Goal: Check status: Check status

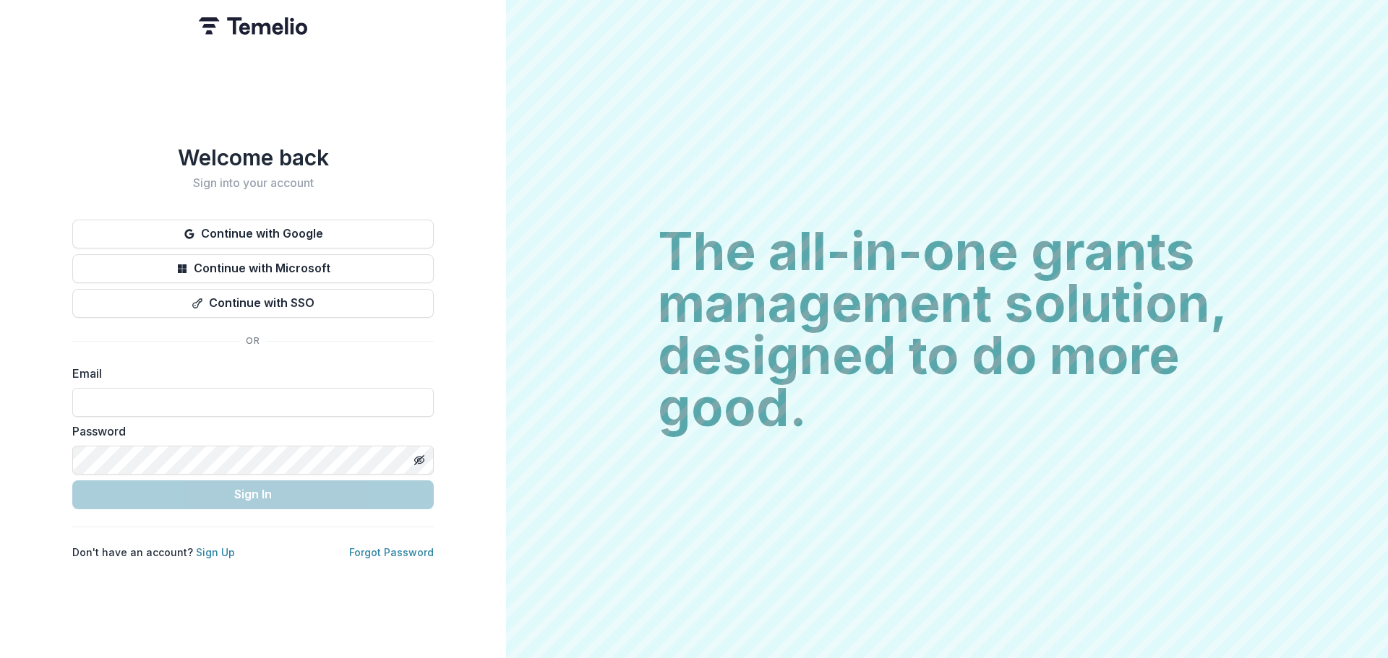
click at [218, 316] on div "Welcome back Sign into your account Continue with Google Continue with Microsof…" at bounding box center [252, 352] width 361 height 415
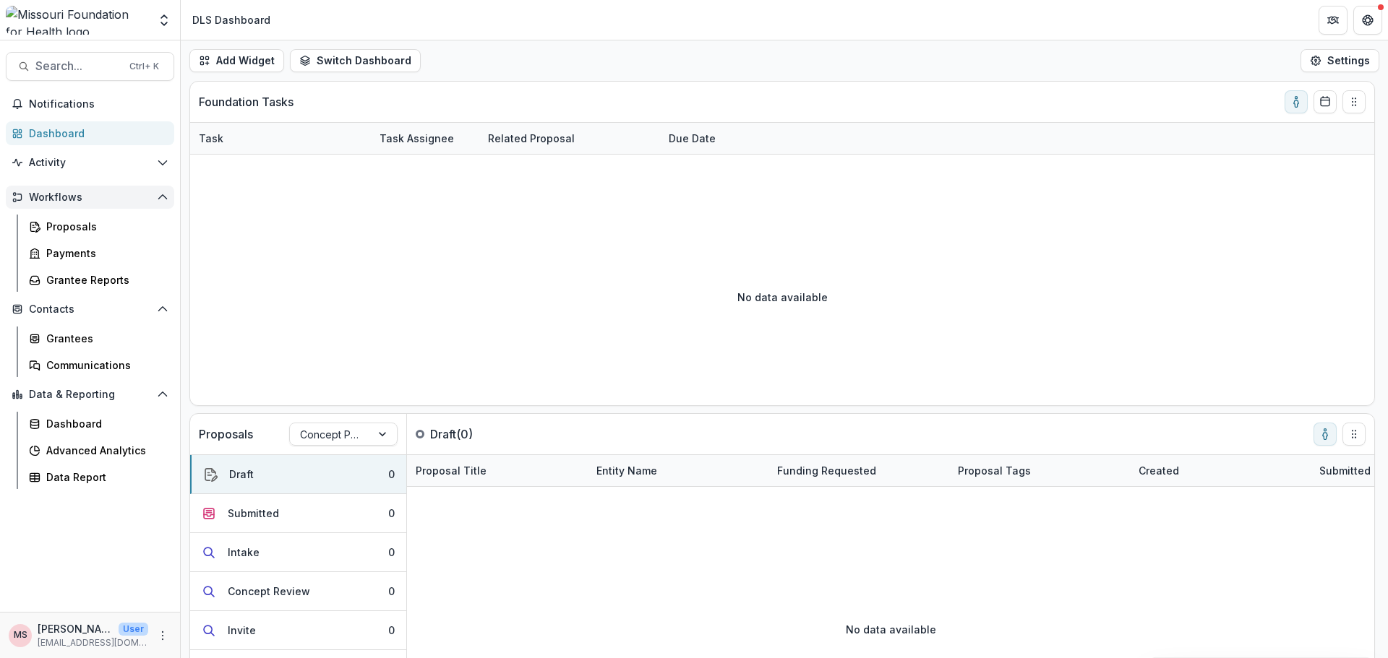
click at [74, 197] on span "Workflows" at bounding box center [90, 198] width 122 height 12
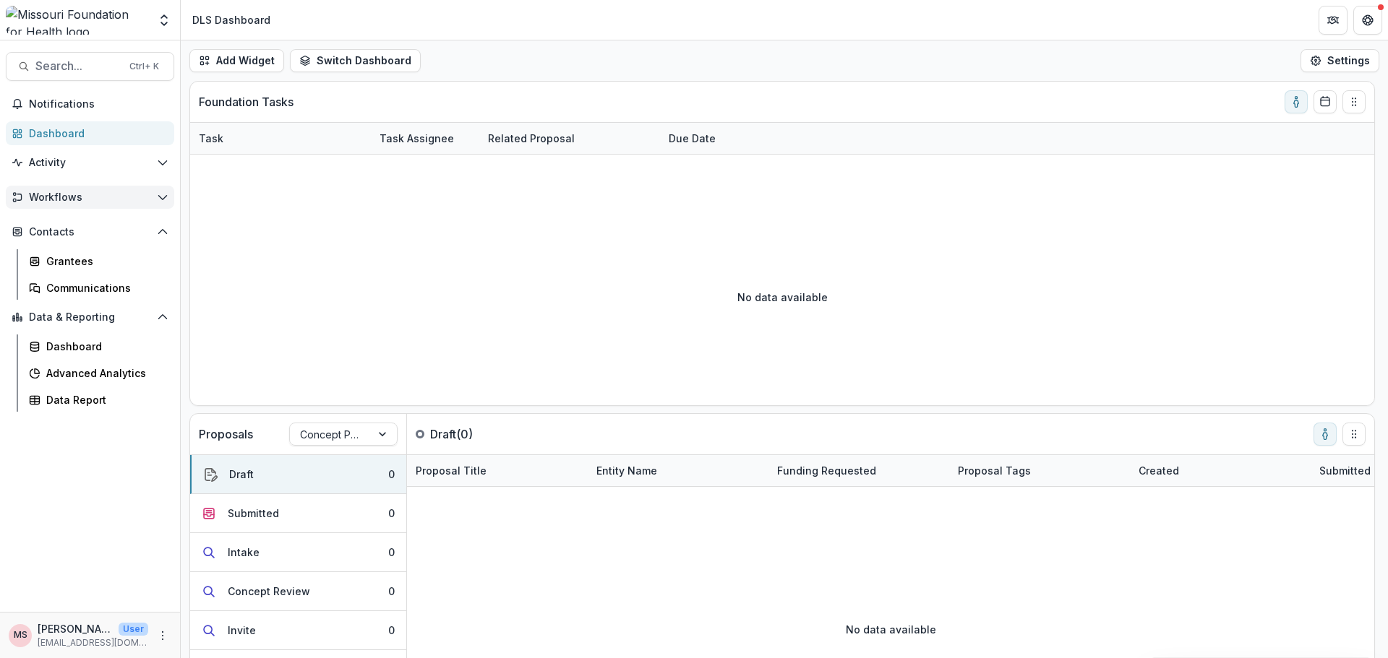
click at [74, 197] on span "Workflows" at bounding box center [90, 198] width 122 height 12
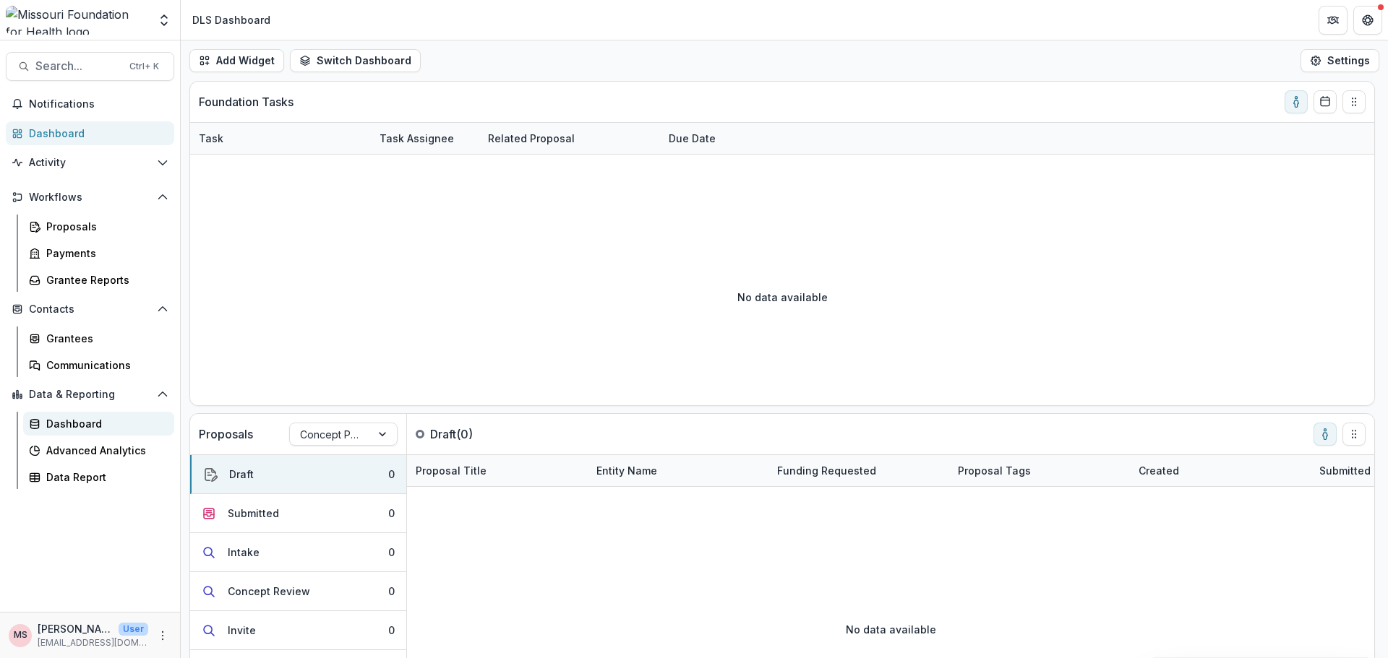
click at [95, 424] on div "Dashboard" at bounding box center [104, 423] width 116 height 15
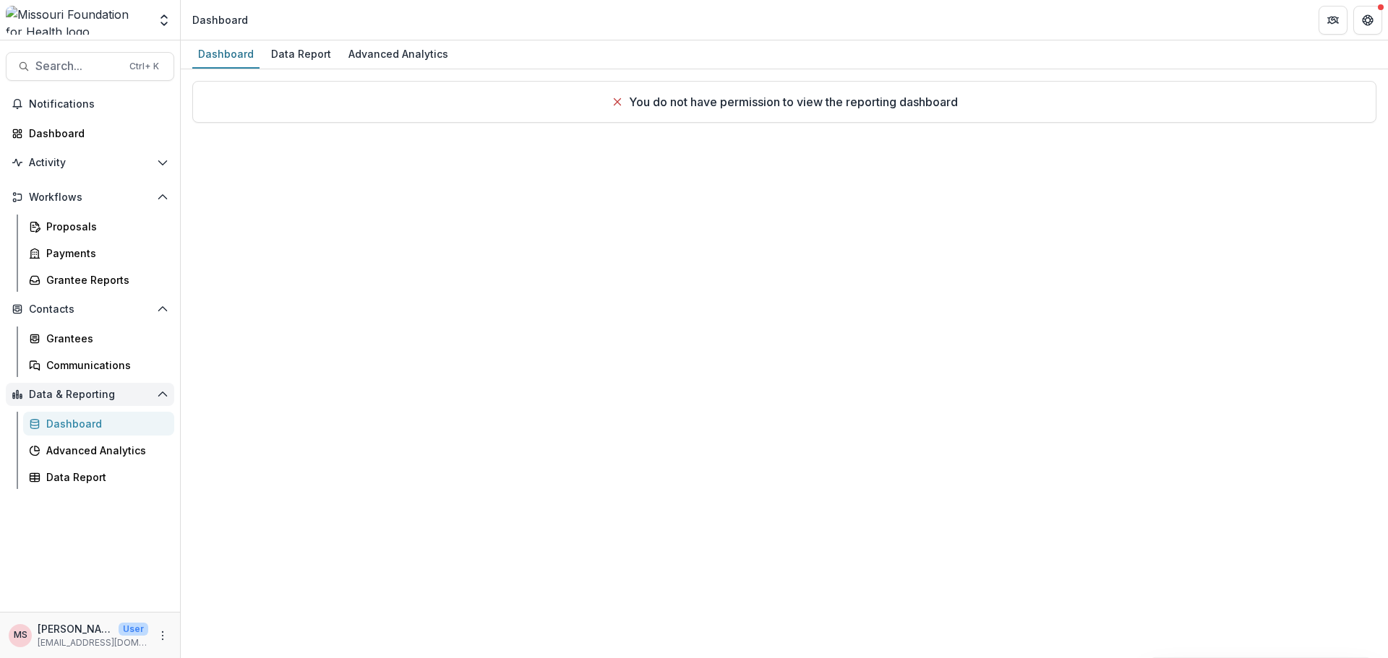
click at [98, 400] on span "Data & Reporting" at bounding box center [90, 395] width 122 height 12
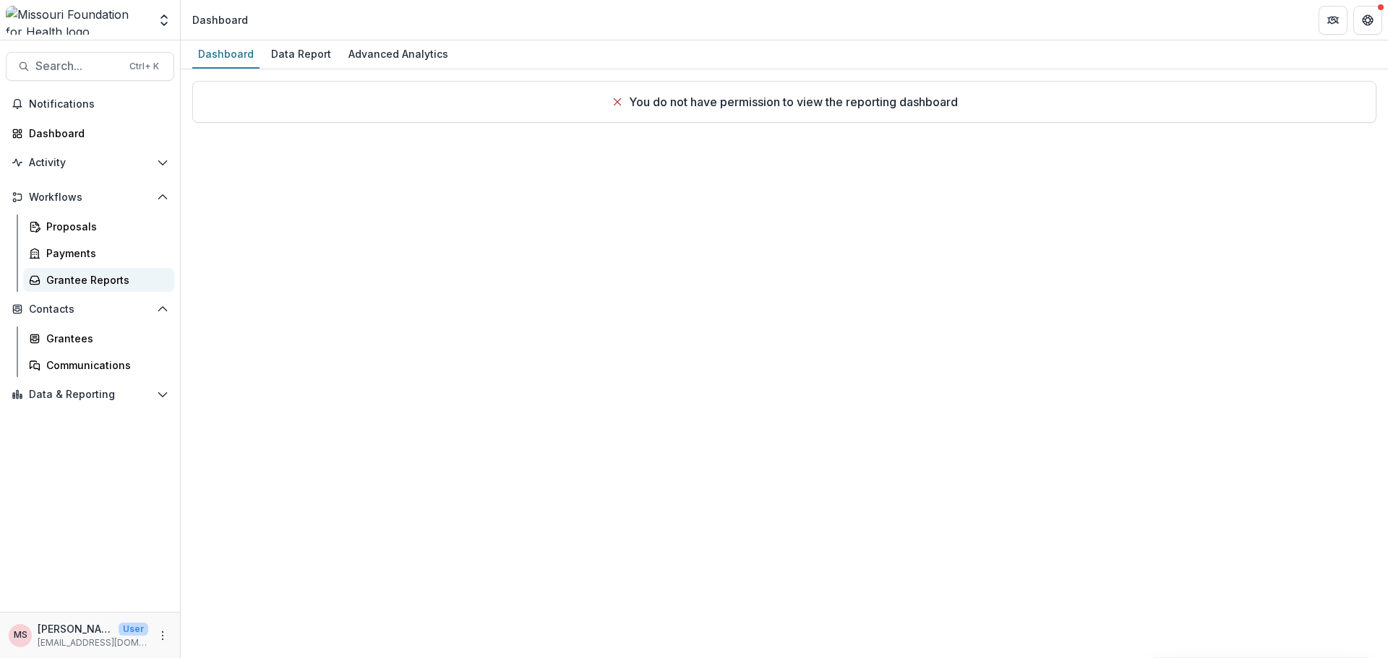
click at [113, 282] on div "Grantee Reports" at bounding box center [104, 279] width 116 height 15
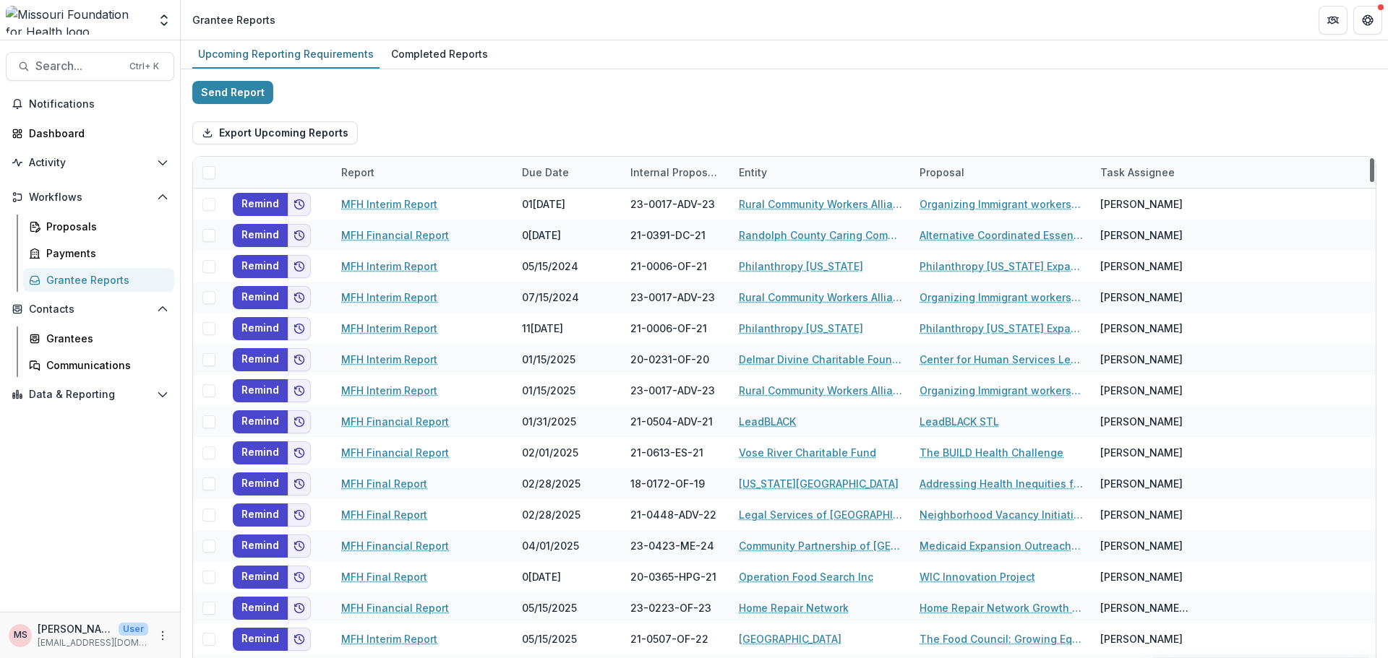
drag, startPoint x: 1367, startPoint y: 172, endPoint x: 1359, endPoint y: 77, distance: 95.7
click at [1370, 158] on div at bounding box center [1372, 170] width 4 height 24
click at [50, 226] on div "Proposals" at bounding box center [104, 226] width 116 height 15
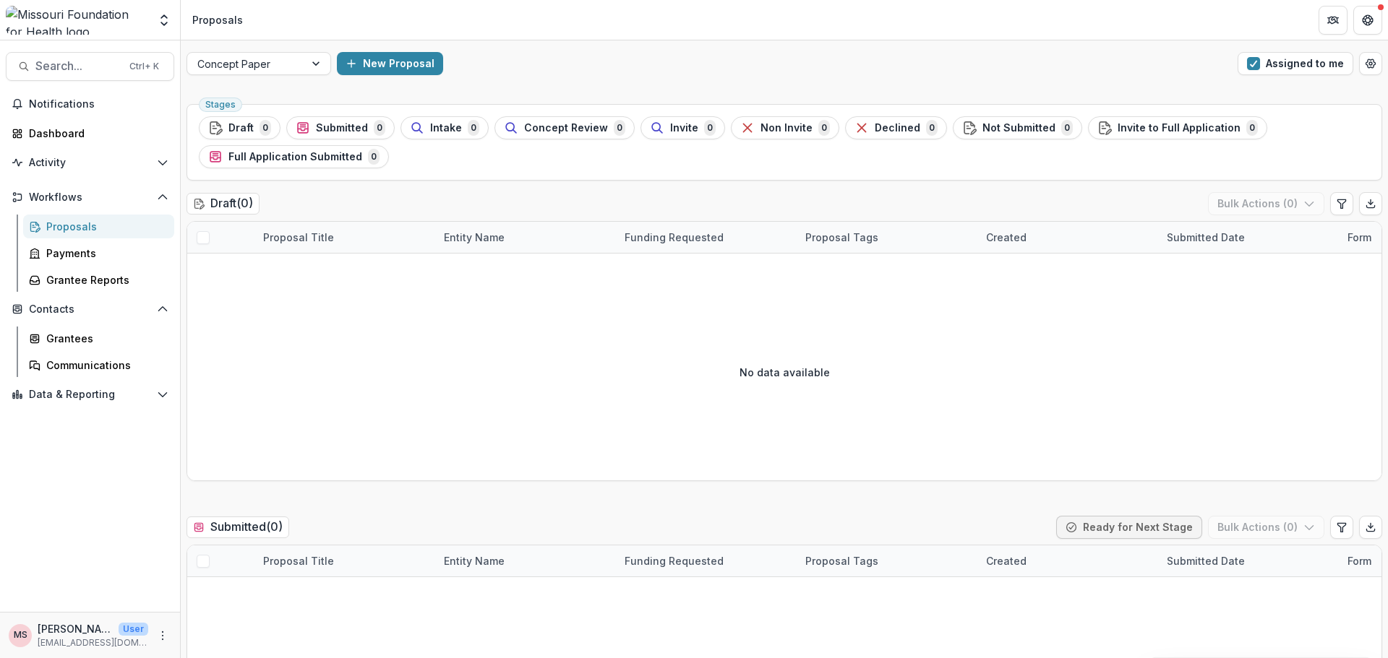
click at [336, 126] on span "Submitted" at bounding box center [342, 128] width 52 height 12
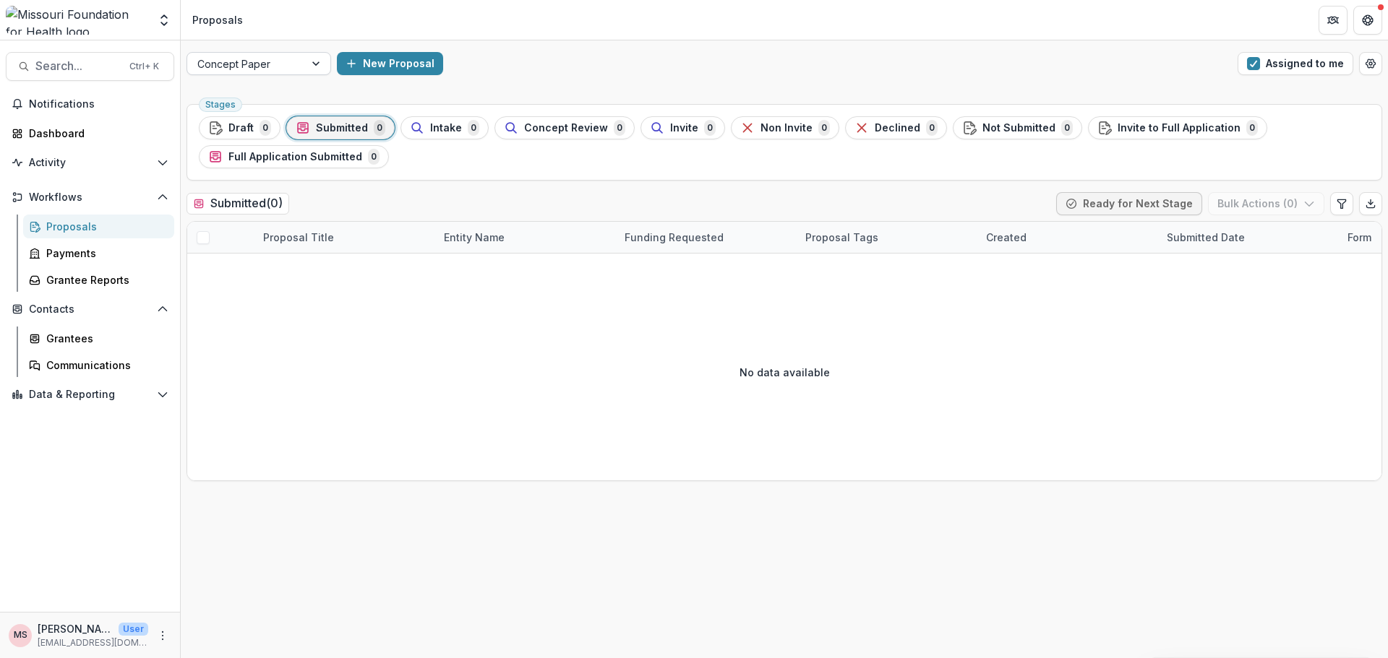
click at [310, 65] on div at bounding box center [317, 64] width 26 height 22
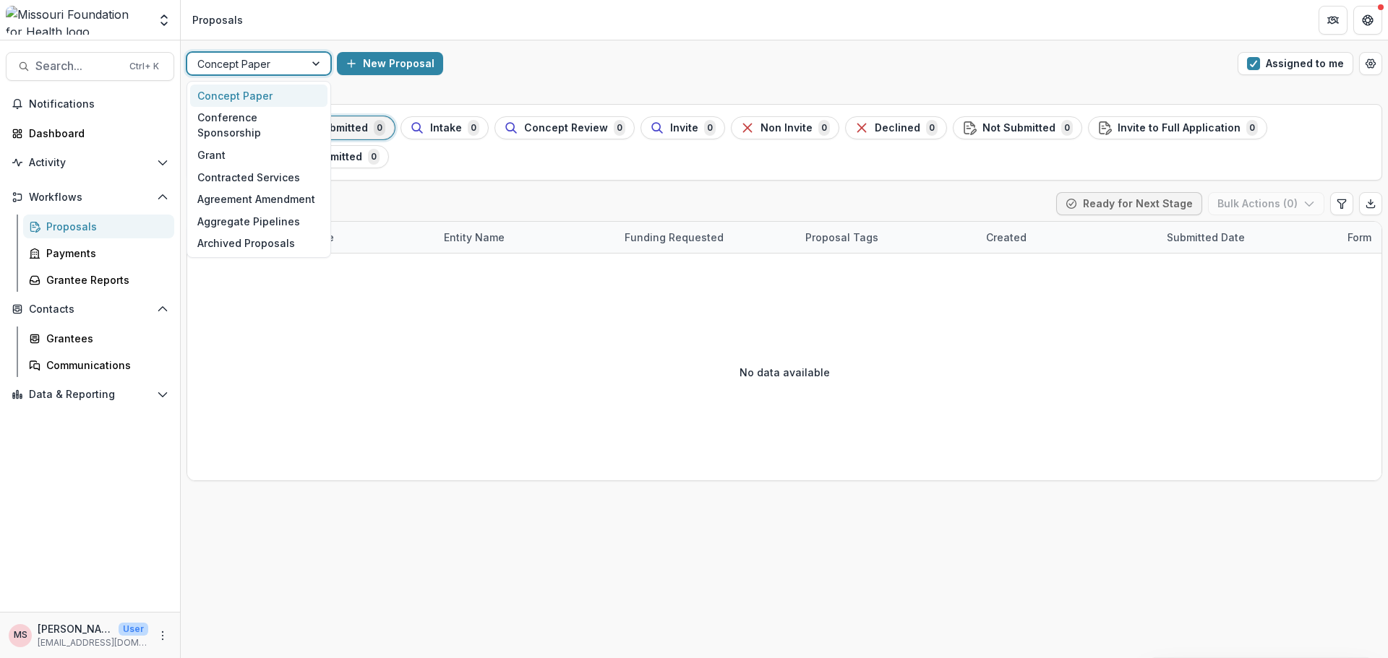
click at [310, 65] on div at bounding box center [317, 64] width 26 height 22
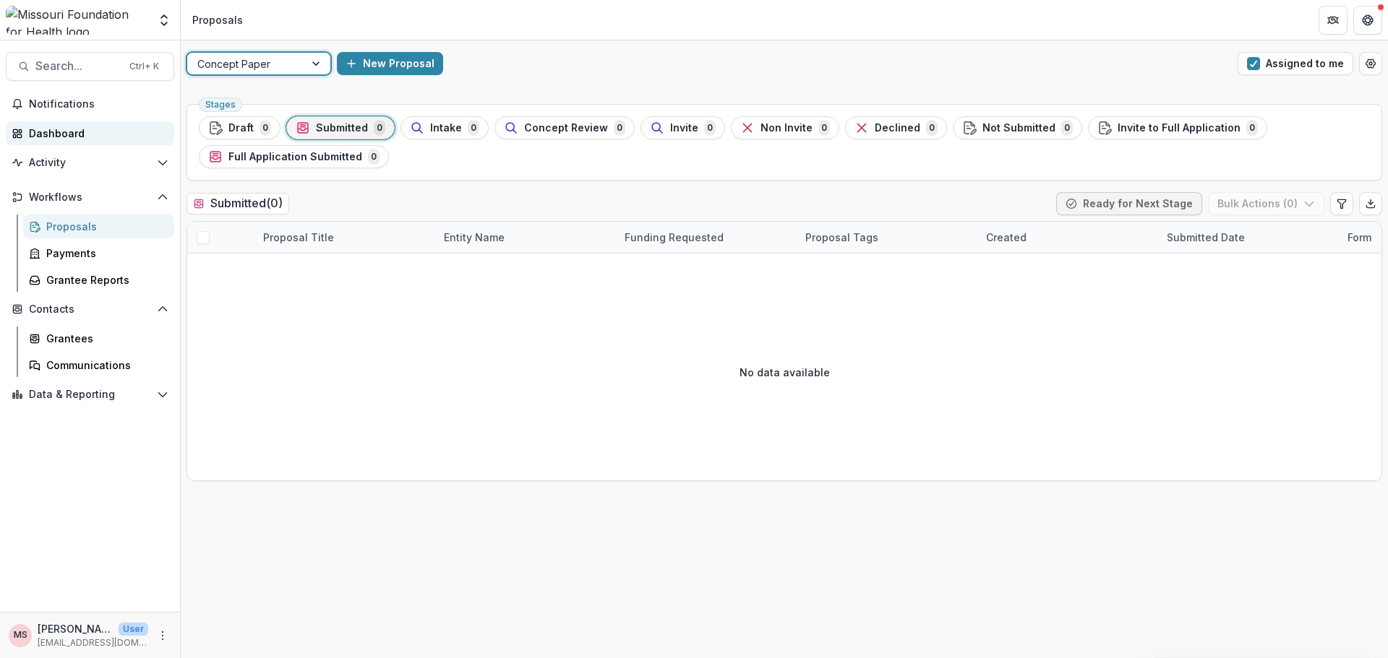
click at [60, 137] on div "Dashboard" at bounding box center [96, 133] width 134 height 15
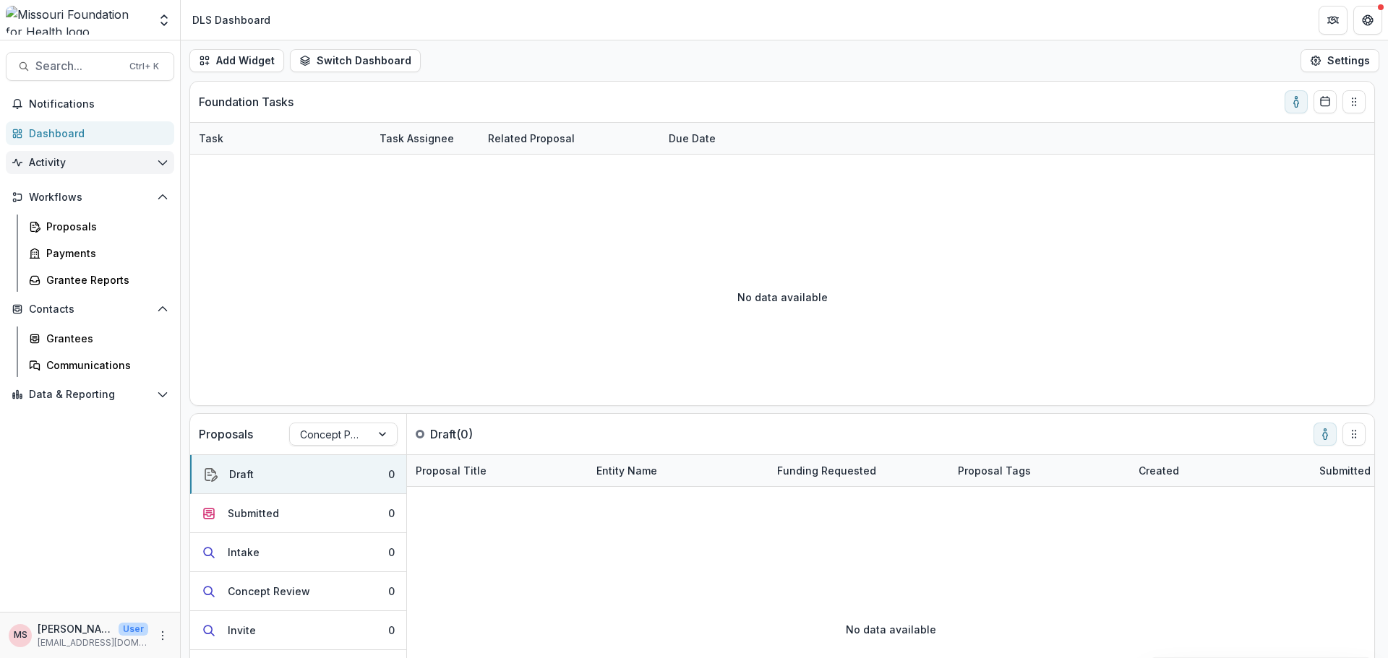
click at [166, 159] on icon "Open Activity" at bounding box center [163, 163] width 12 height 12
click at [76, 252] on div "Proposals" at bounding box center [104, 250] width 116 height 15
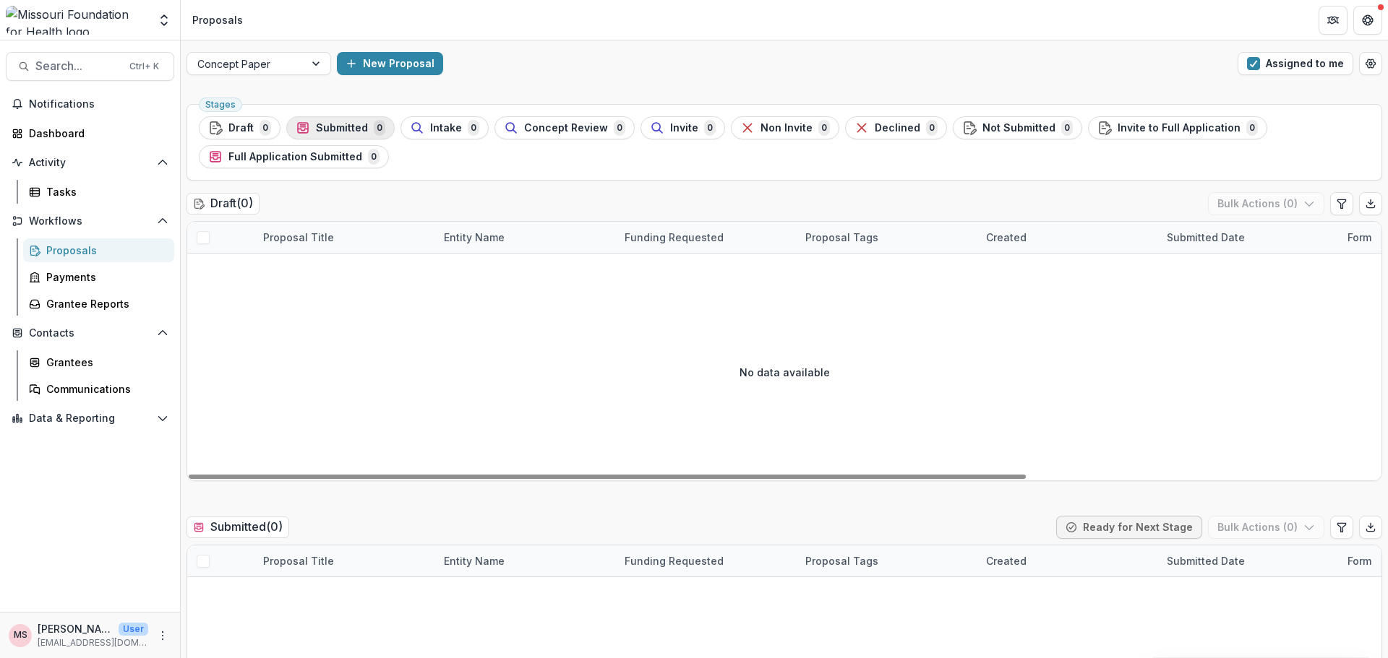
click at [327, 122] on span "Submitted" at bounding box center [342, 128] width 52 height 12
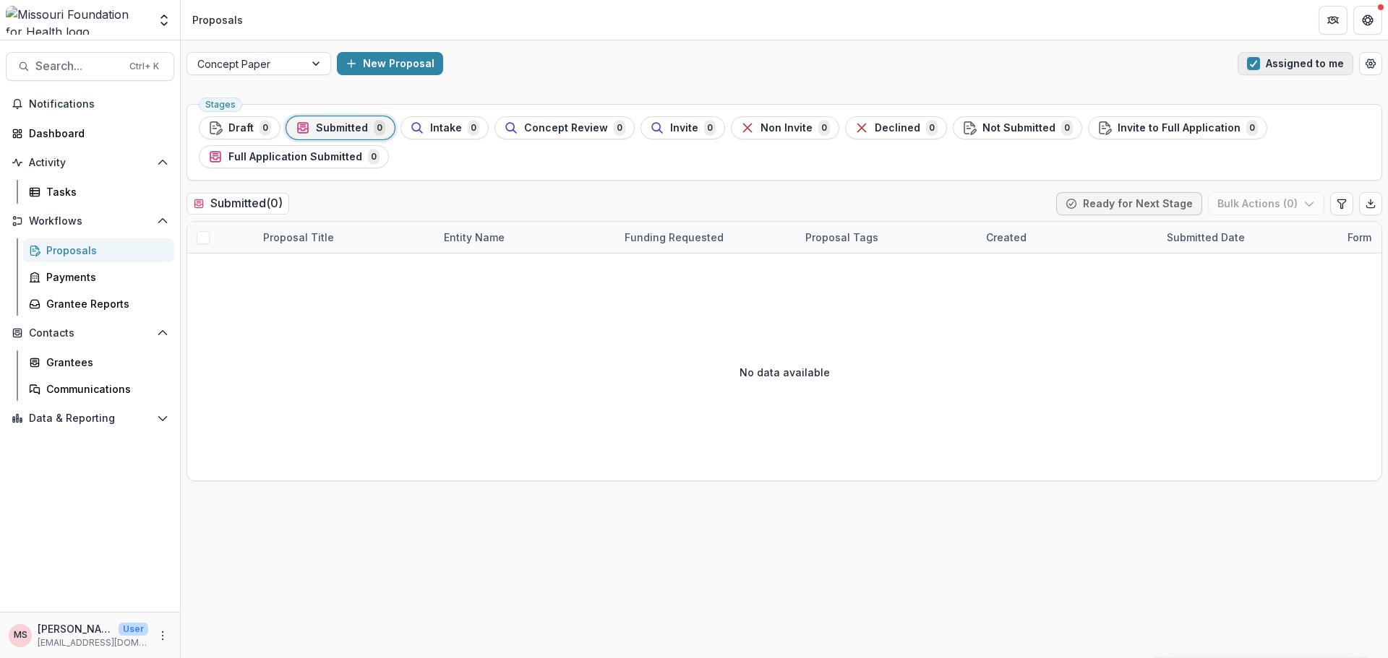
click at [1343, 63] on button "Assigned to me" at bounding box center [1295, 63] width 116 height 23
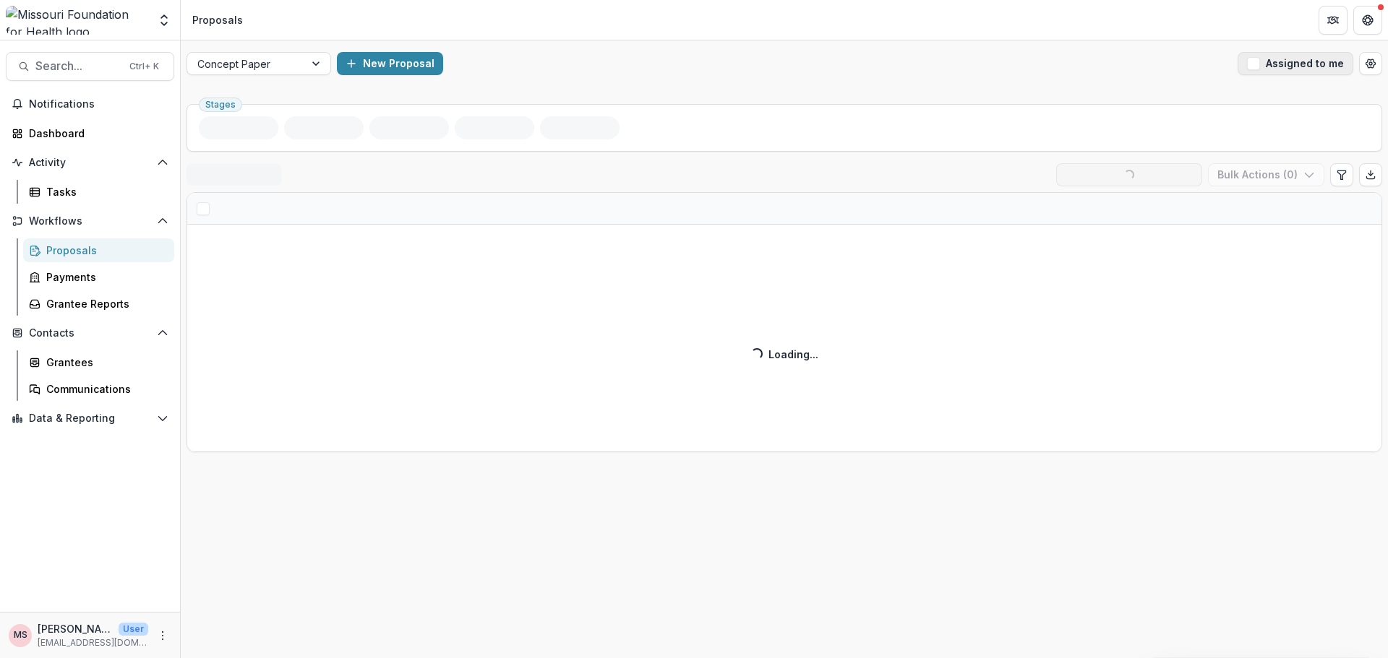
click at [1343, 63] on button "Assigned to me" at bounding box center [1295, 63] width 116 height 23
click at [1343, 62] on button "Assigned to me" at bounding box center [1295, 63] width 116 height 23
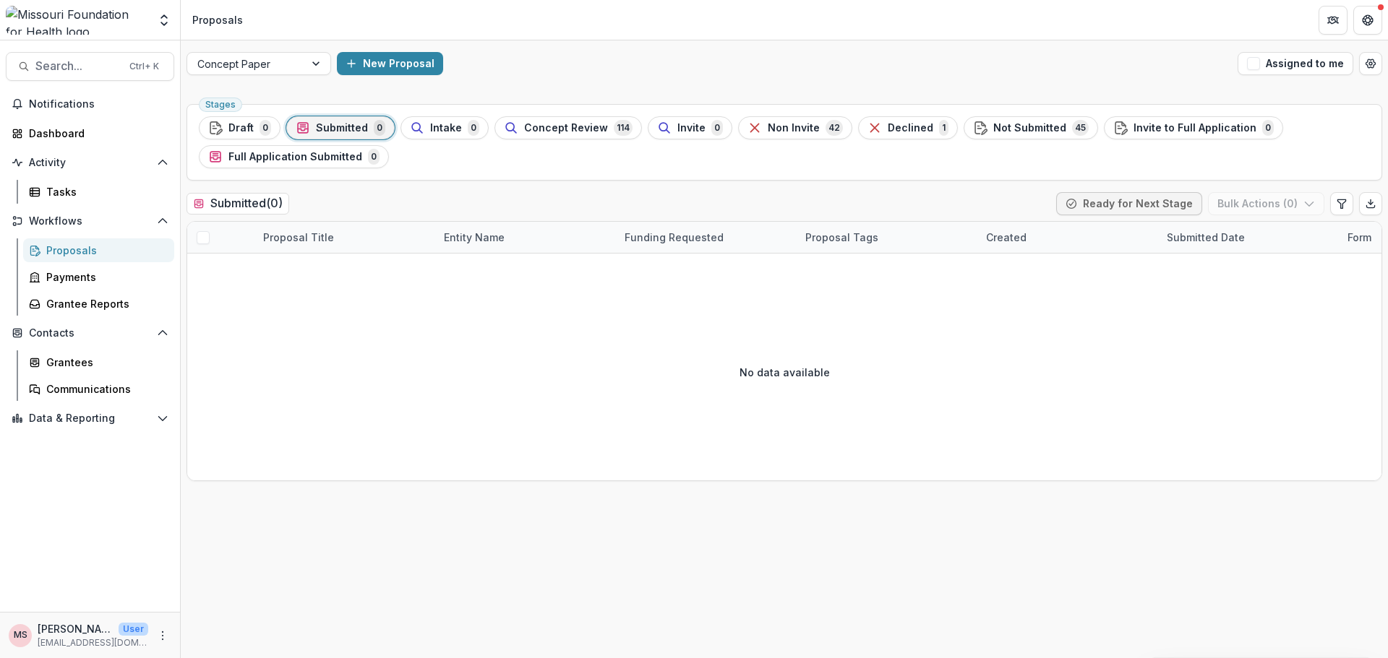
click at [83, 254] on div "Proposals" at bounding box center [104, 250] width 116 height 15
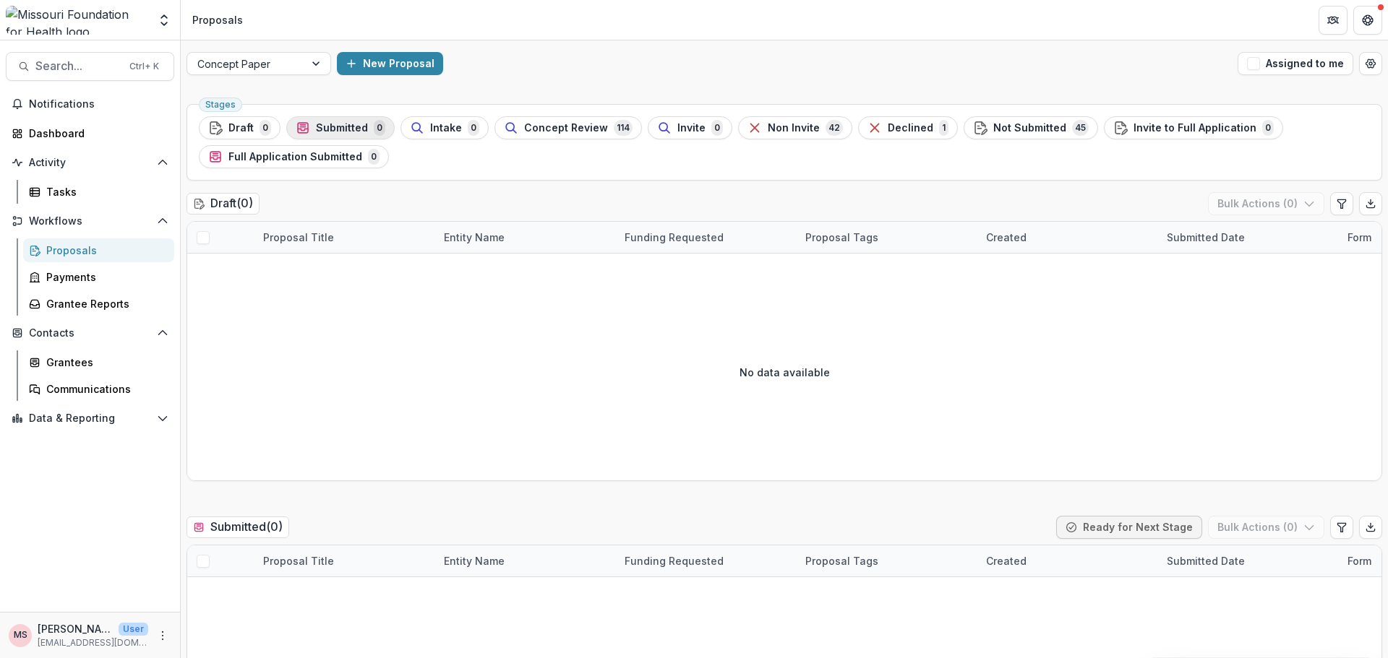
click at [345, 125] on span "Submitted" at bounding box center [342, 128] width 52 height 12
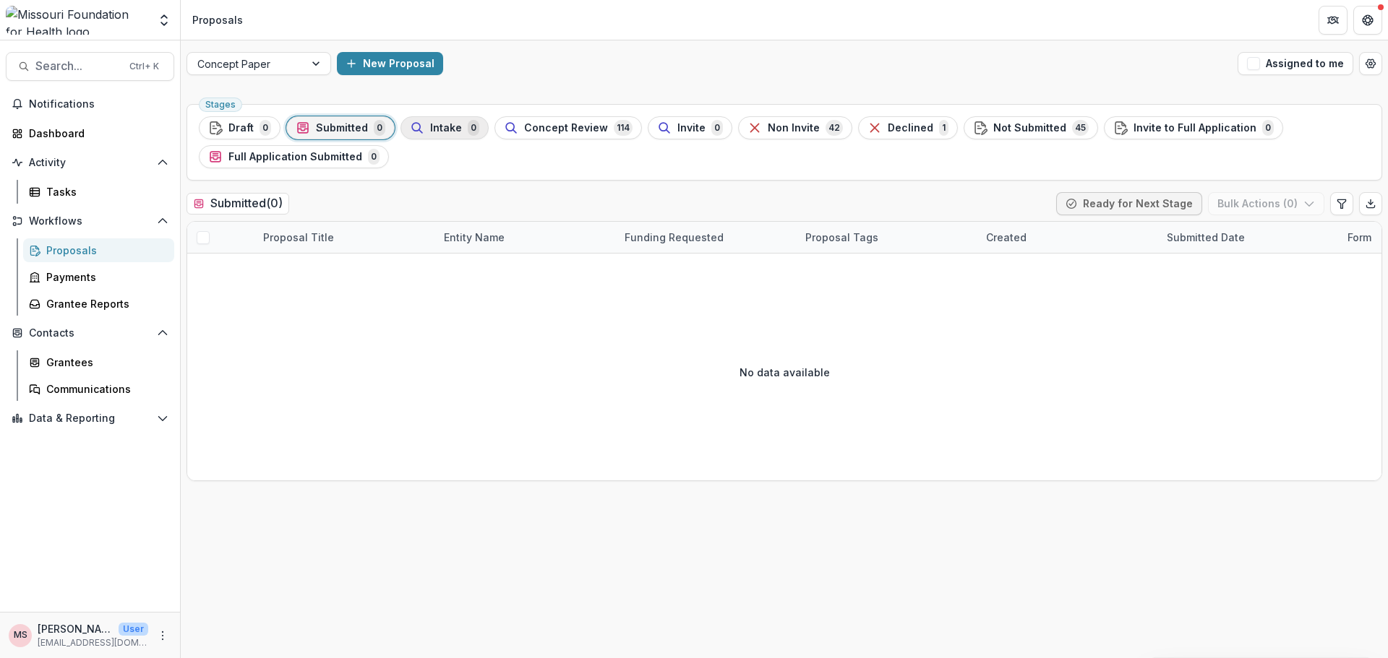
click at [438, 129] on span "Intake" at bounding box center [446, 128] width 32 height 12
click at [1368, 63] on icon "Open table manager" at bounding box center [1371, 64] width 12 height 12
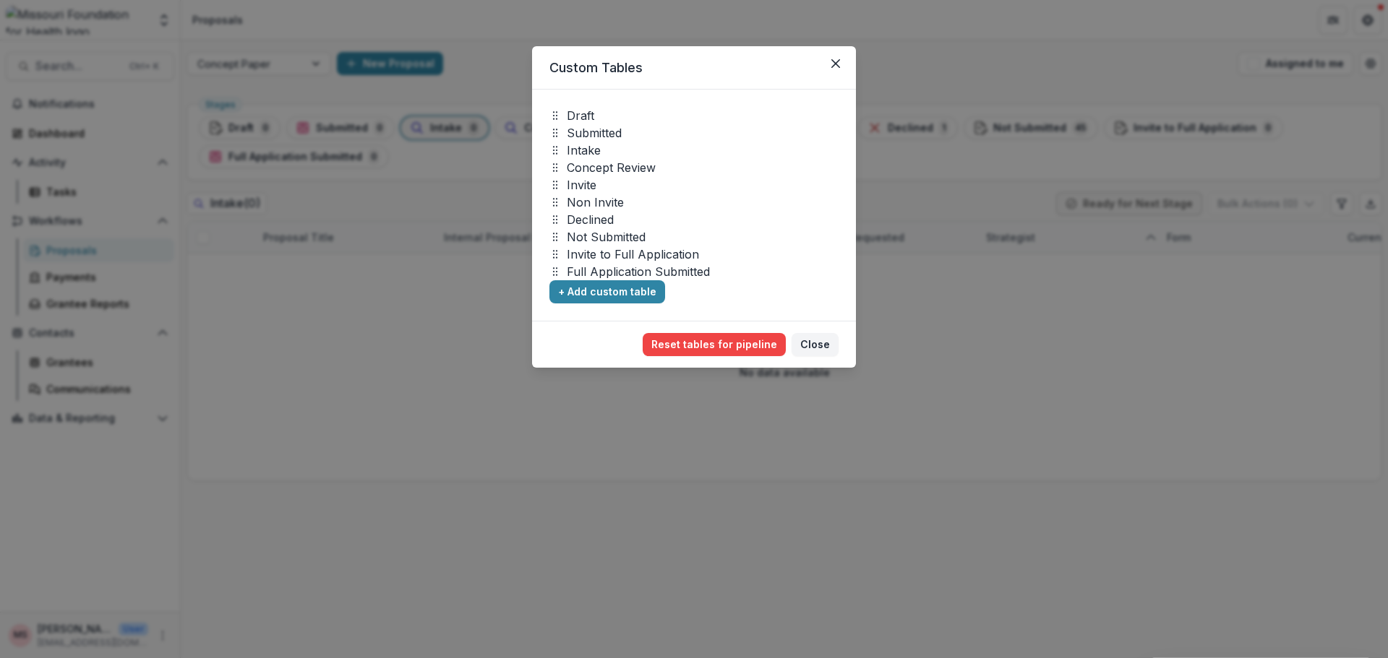
click at [663, 270] on p "Full Application Submitted" at bounding box center [638, 271] width 143 height 17
click at [664, 270] on p "Full Application Submitted" at bounding box center [638, 271] width 143 height 17
click at [817, 339] on button "Close" at bounding box center [814, 344] width 47 height 23
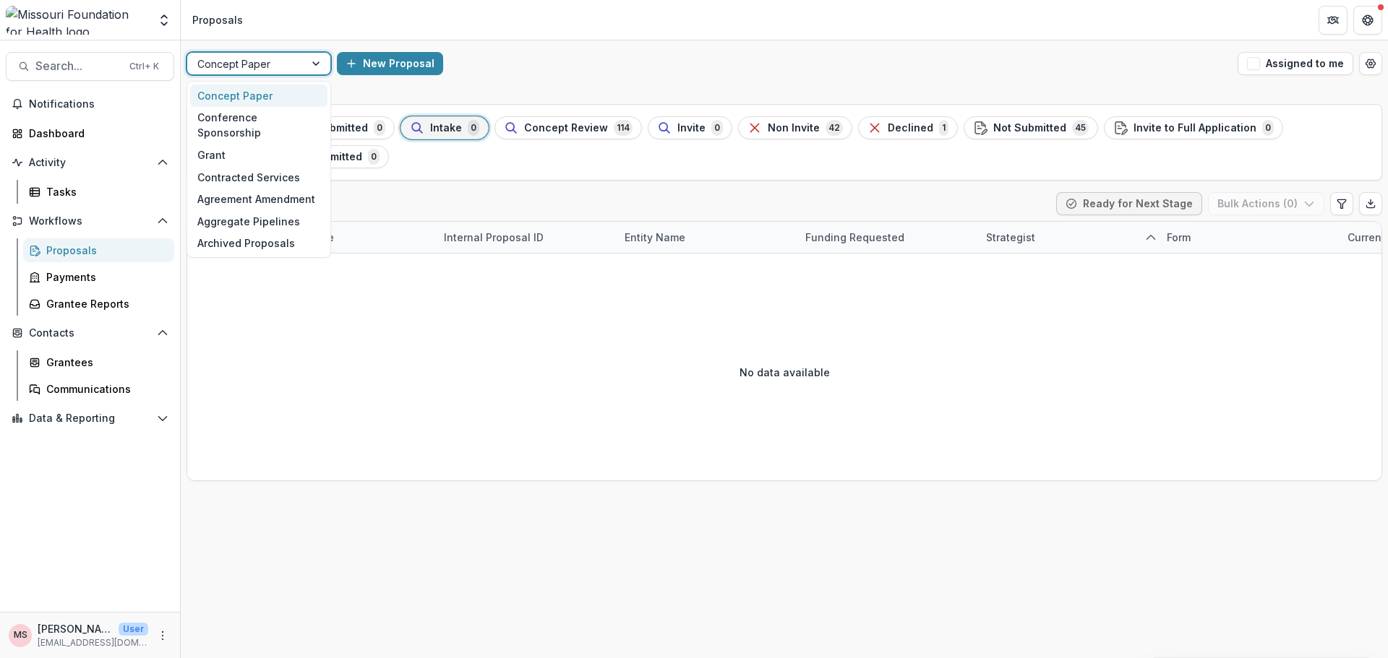
click at [317, 66] on div at bounding box center [317, 64] width 26 height 22
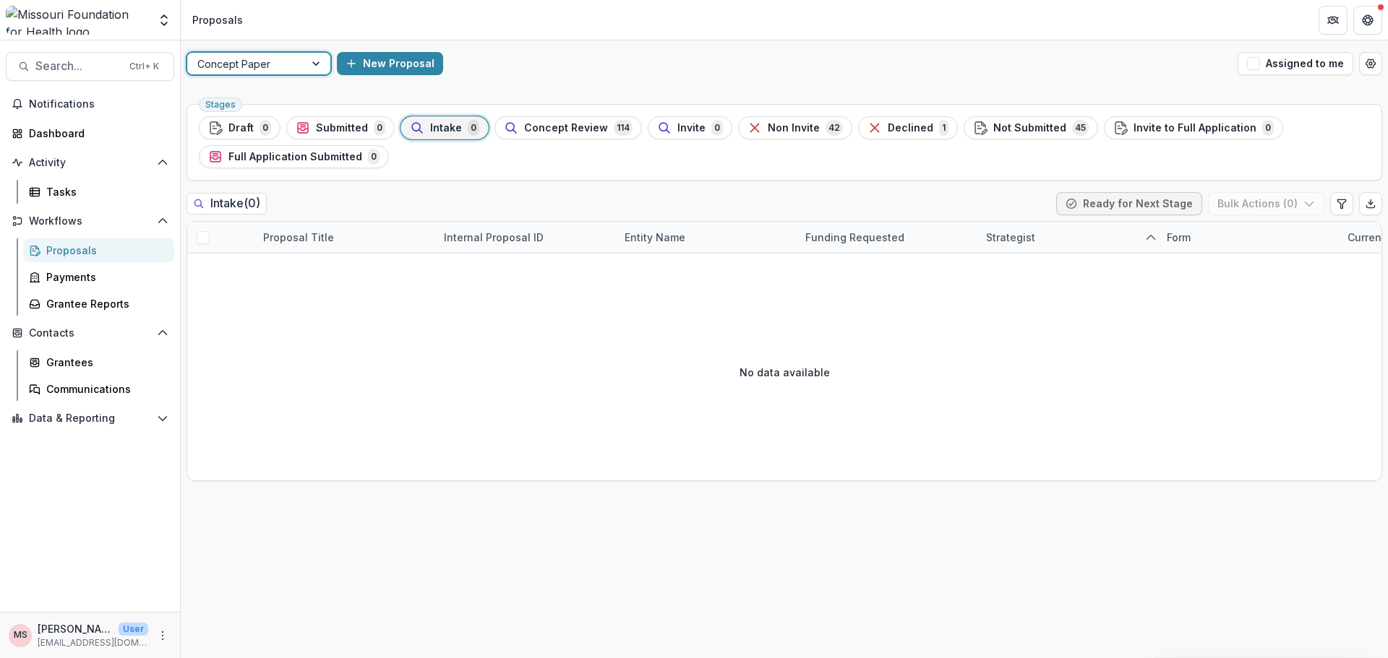
click at [317, 66] on div at bounding box center [317, 64] width 26 height 22
